Goal: Find specific page/section: Find specific page/section

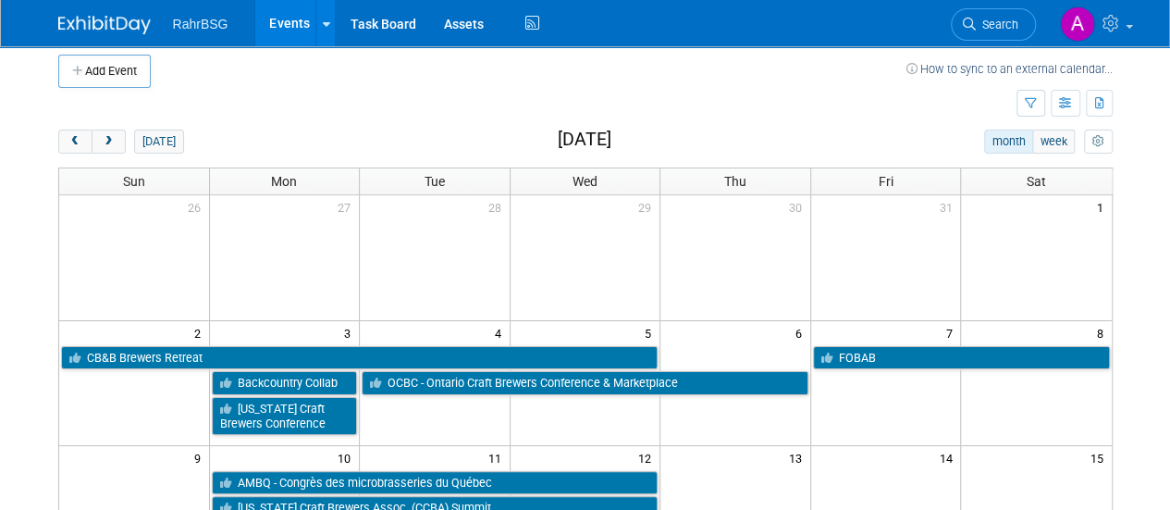
scroll to position [8, 0]
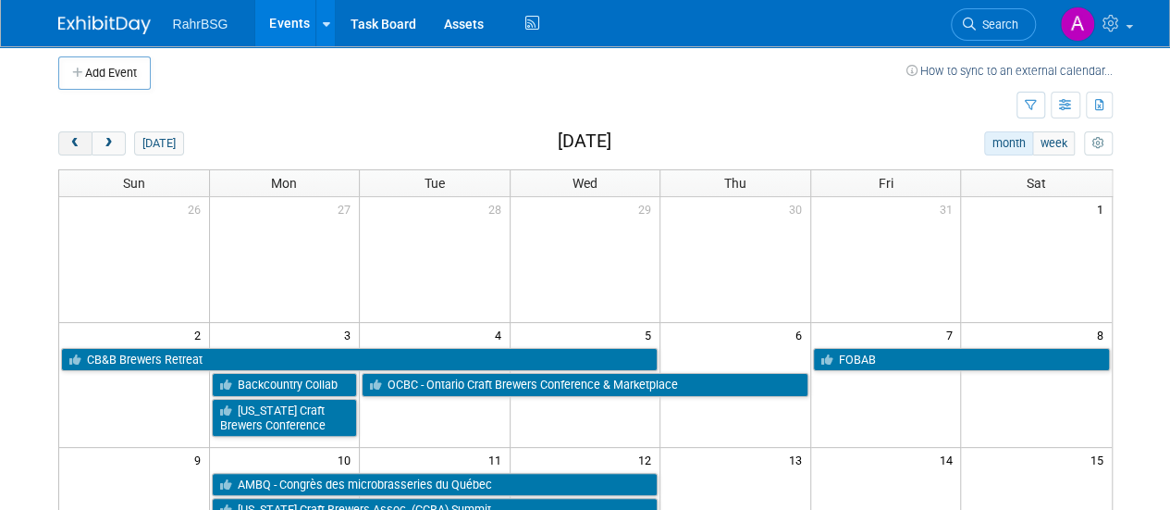
click at [72, 121] on span "prev" at bounding box center [75, 144] width 14 height 12
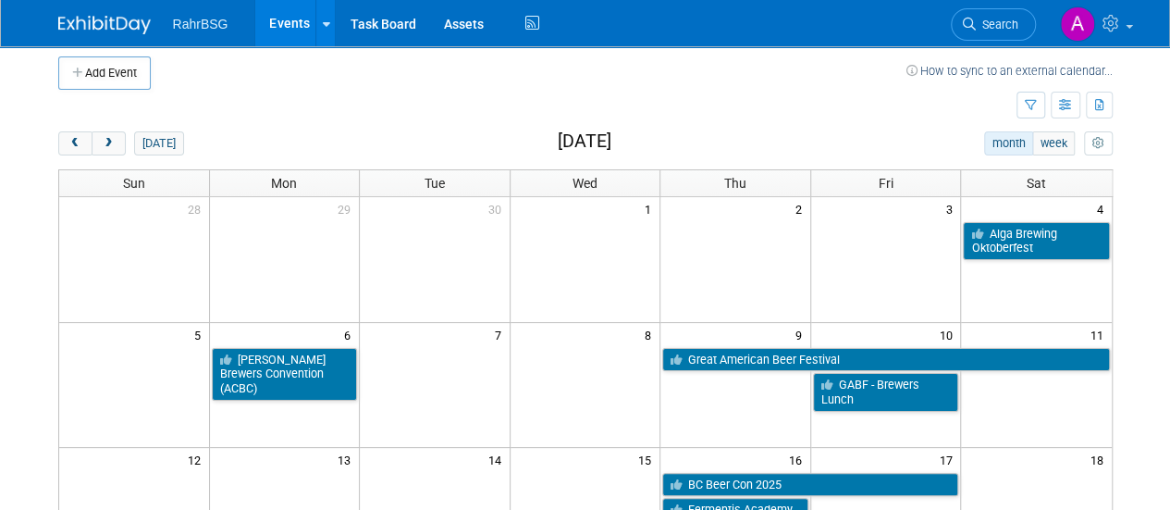
scroll to position [382, 0]
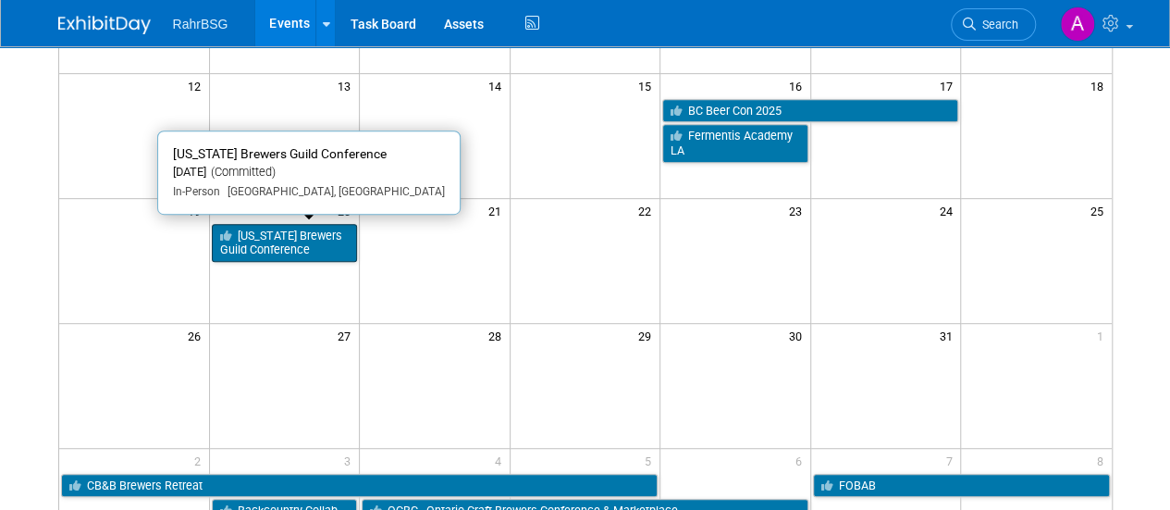
click at [306, 121] on link "[US_STATE] Brewers Guild Conference" at bounding box center [285, 243] width 146 height 38
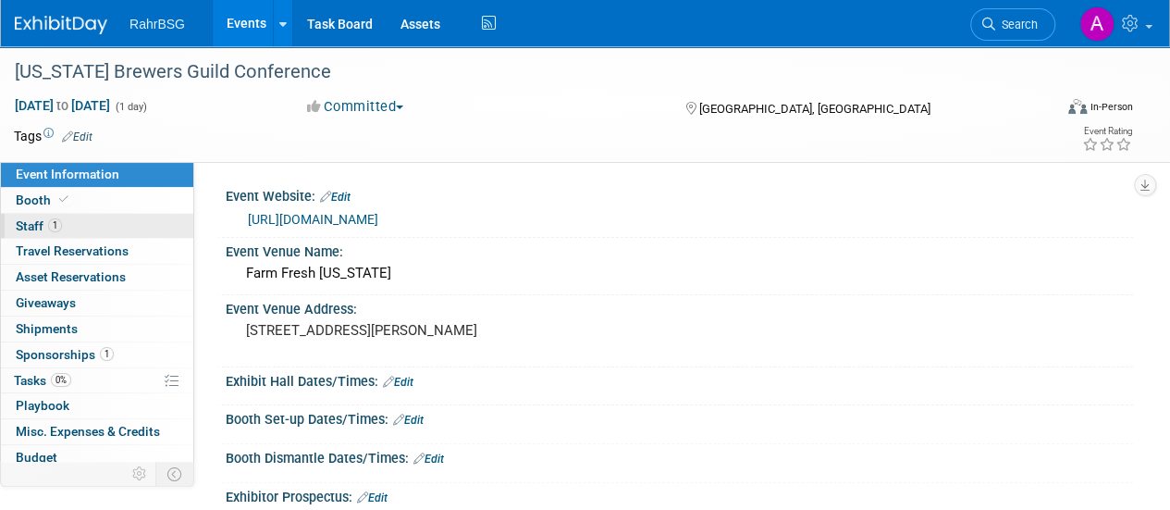
click at [18, 217] on link "1 Staff 1" at bounding box center [97, 226] width 192 height 25
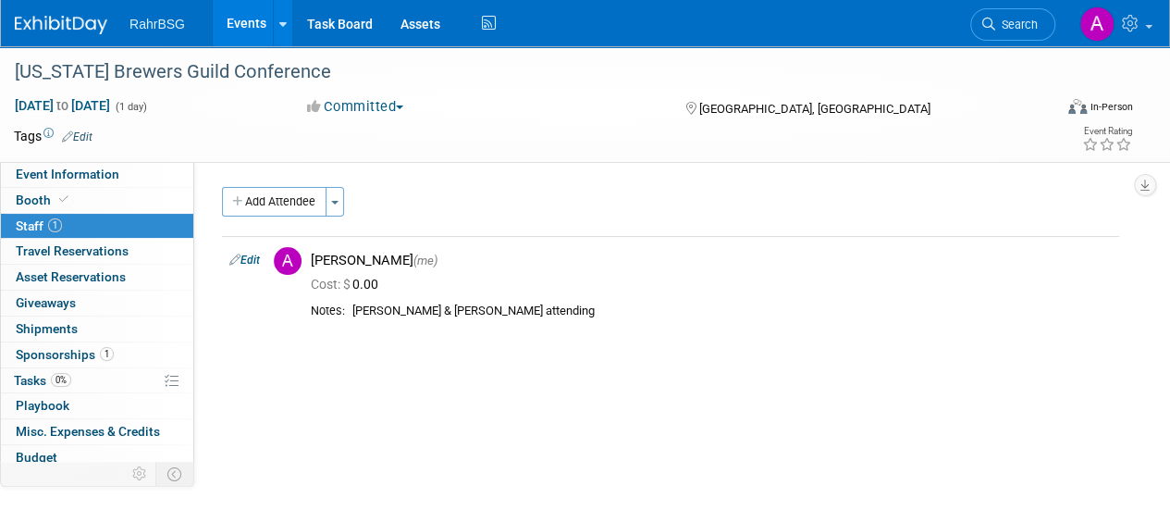
click at [71, 28] on img at bounding box center [61, 25] width 93 height 19
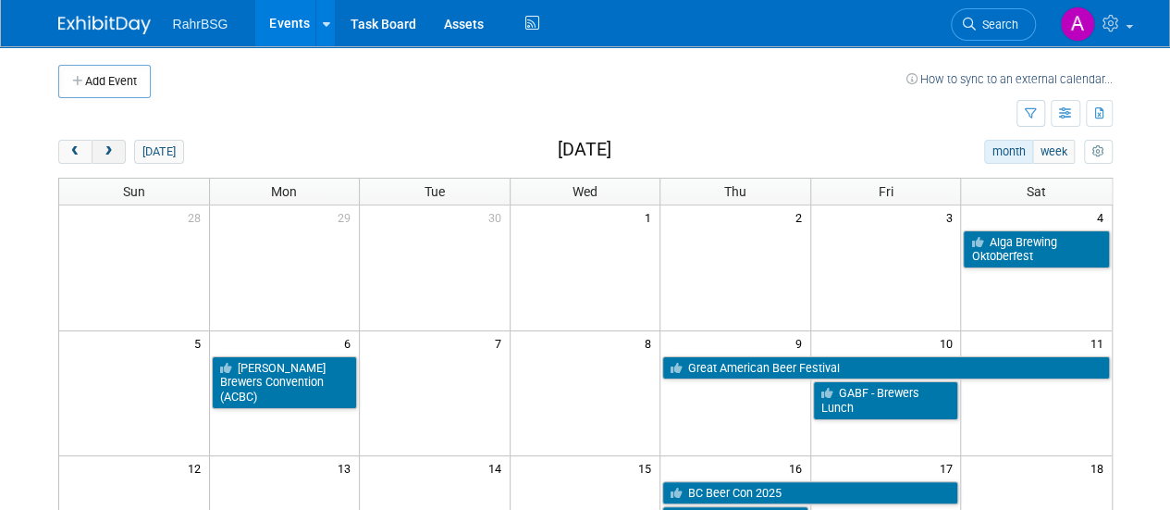
click at [109, 152] on span "next" at bounding box center [109, 152] width 14 height 12
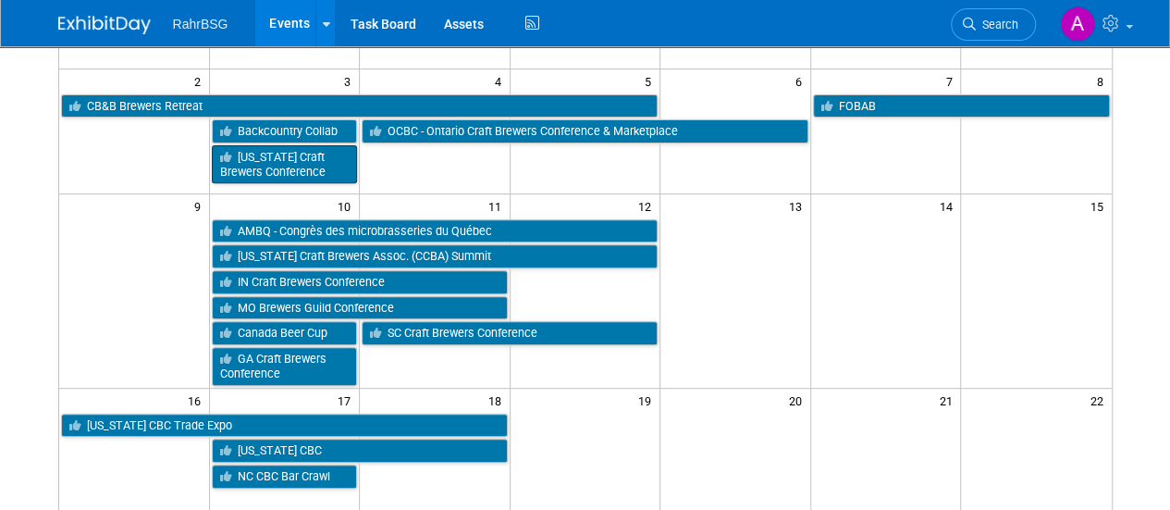
scroll to position [354, 0]
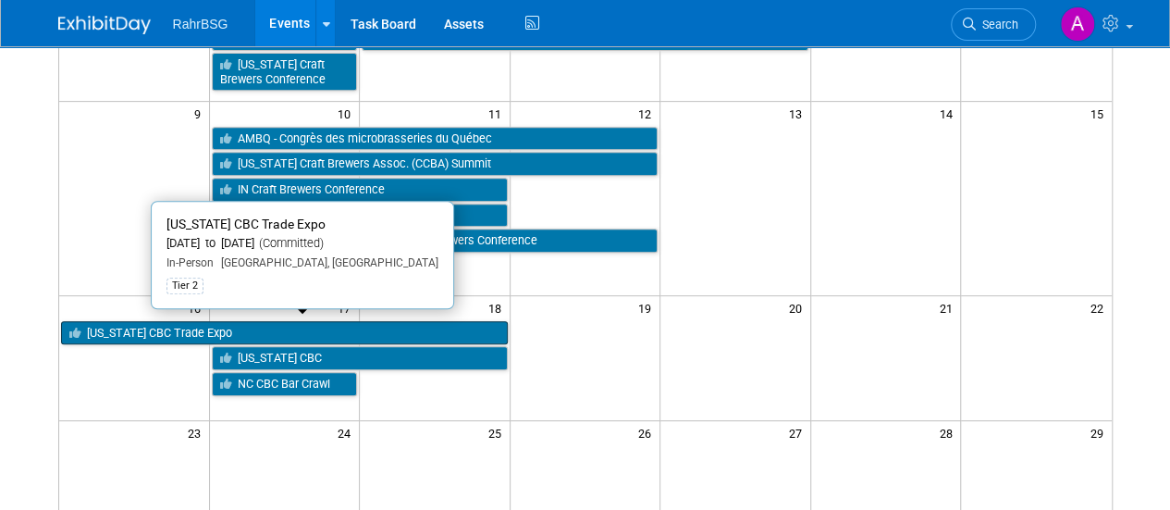
click at [228, 328] on link "[US_STATE] CBC Trade Expo" at bounding box center [284, 333] width 447 height 24
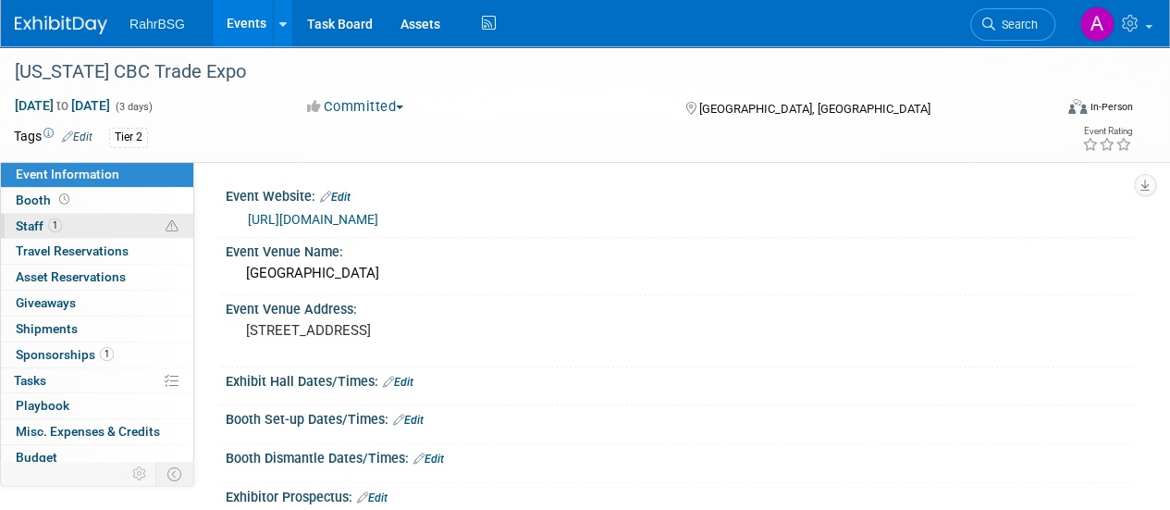
click at [47, 230] on span "Staff 1" at bounding box center [39, 225] width 46 height 15
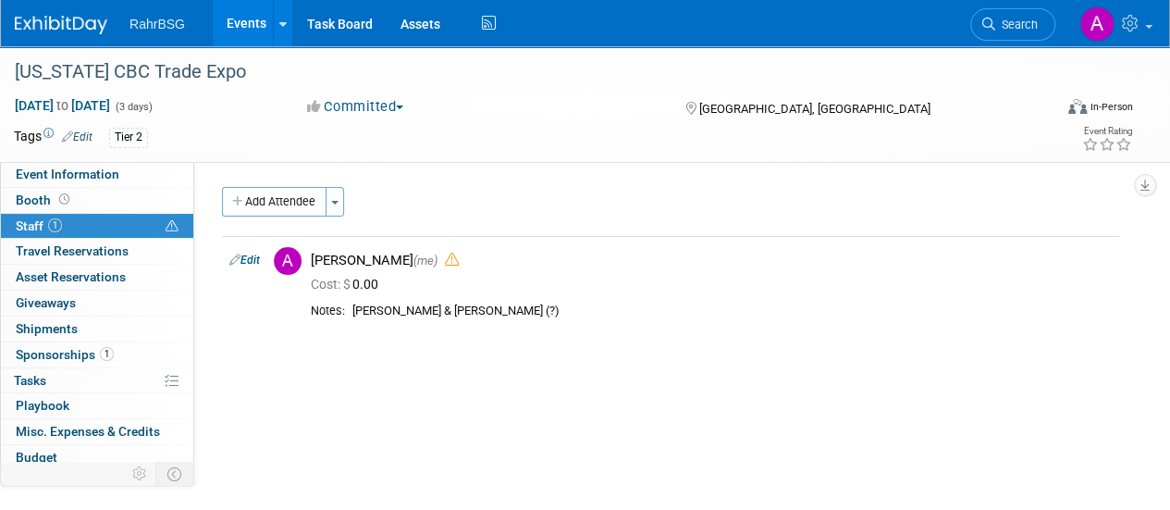
click at [48, 27] on img at bounding box center [61, 25] width 93 height 19
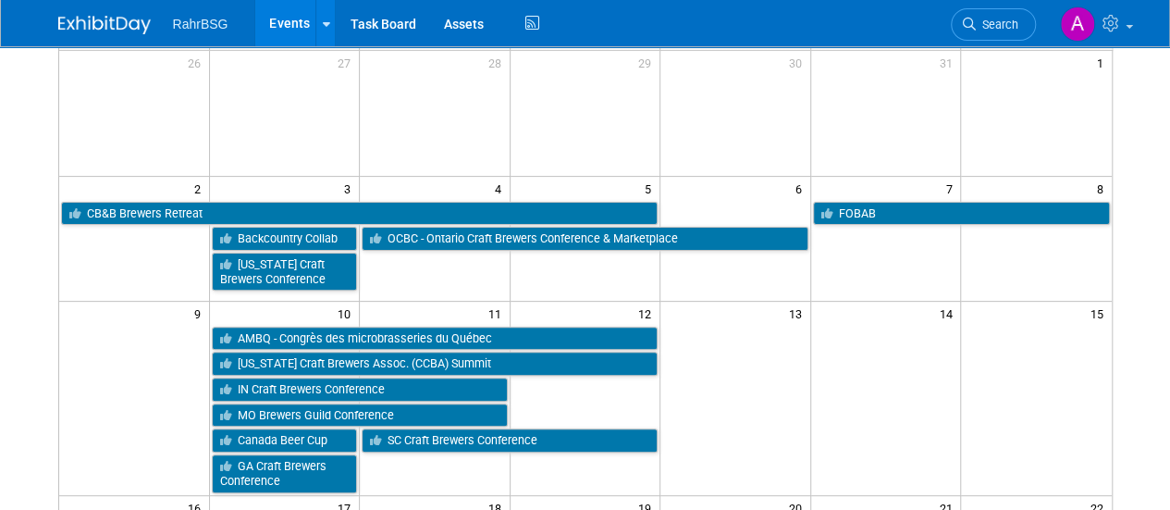
scroll to position [127, 0]
